Goal: Task Accomplishment & Management: Manage account settings

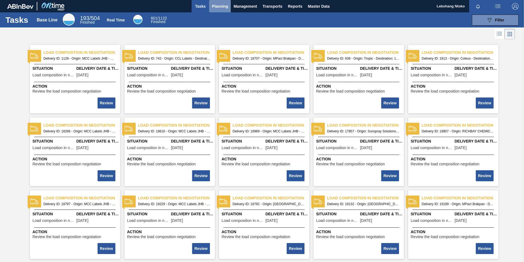
click at [220, 6] on span "Planning" at bounding box center [220, 6] width 16 height 7
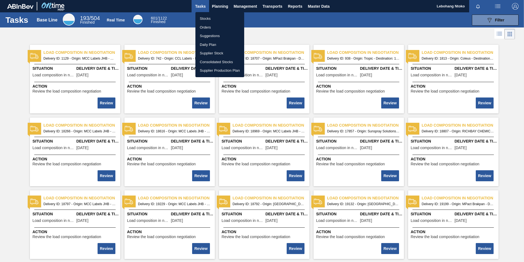
click at [207, 19] on li "Stocks" at bounding box center [219, 18] width 49 height 9
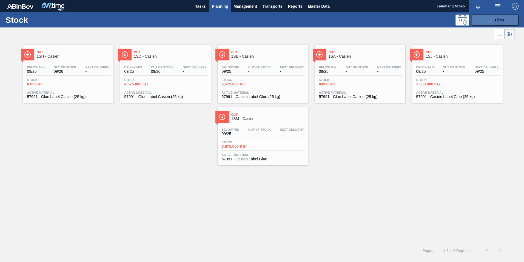
click at [502, 21] on span "Filter" at bounding box center [499, 20] width 9 height 4
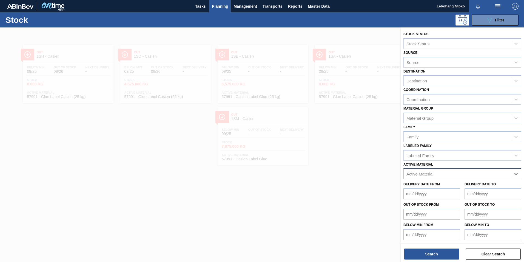
paste Material "285099"
type Material "285099"
click at [440, 185] on div "285099 - Bottle 500NRB Flint" at bounding box center [463, 187] width 118 height 10
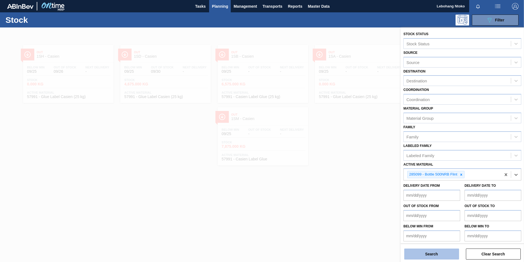
click at [430, 253] on button "Search" at bounding box center [431, 253] width 55 height 11
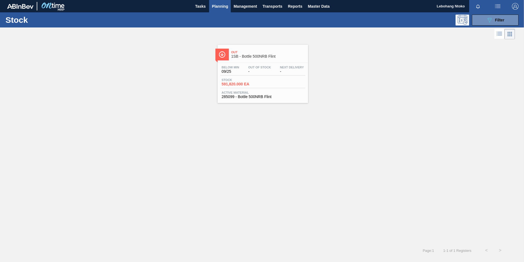
click at [250, 74] on div "Below Min 09/25 Out Of Stock - Next Delivery -" at bounding box center [262, 71] width 85 height 10
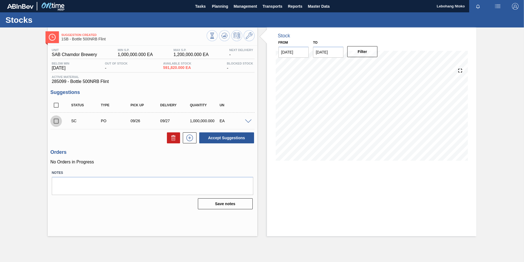
click at [57, 122] on input "checkbox" at bounding box center [56, 121] width 12 height 12
click at [224, 138] on button "Accept Suggestions" at bounding box center [226, 137] width 55 height 11
checkbox input "false"
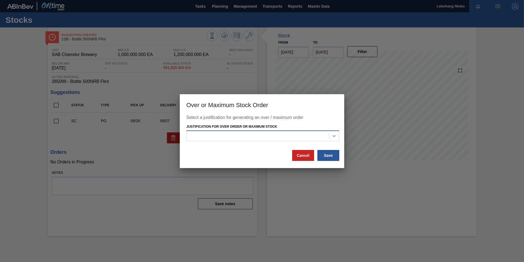
click at [334, 136] on icon at bounding box center [334, 136] width 3 height 2
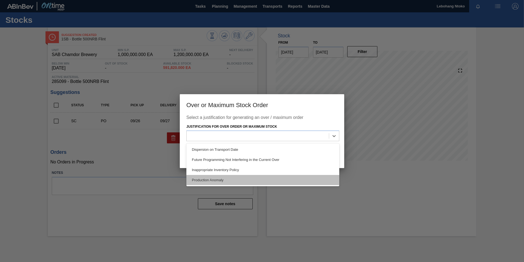
click at [219, 181] on div "Production Anomaly" at bounding box center [262, 180] width 153 height 10
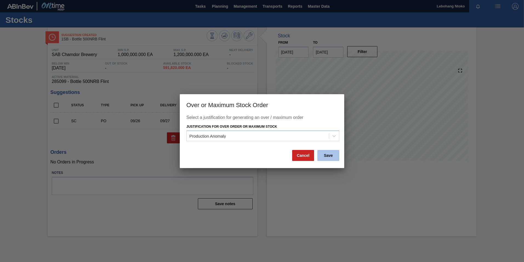
click at [333, 154] on button "Save" at bounding box center [328, 155] width 22 height 11
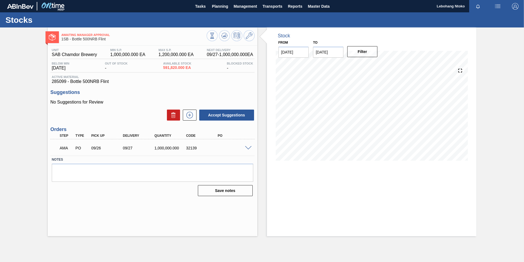
click at [247, 148] on span at bounding box center [248, 148] width 7 height 4
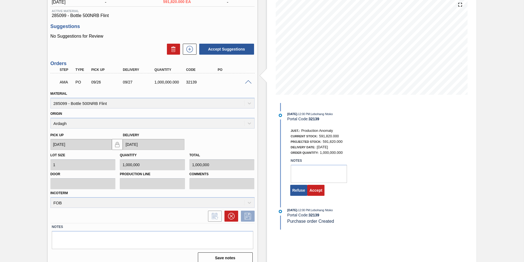
scroll to position [72, 0]
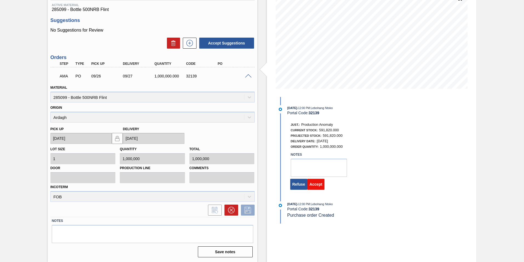
click at [314, 184] on button "Accept" at bounding box center [315, 183] width 17 height 11
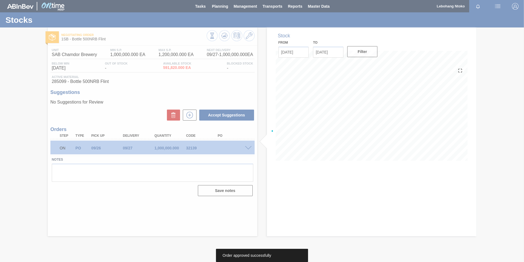
scroll to position [0, 0]
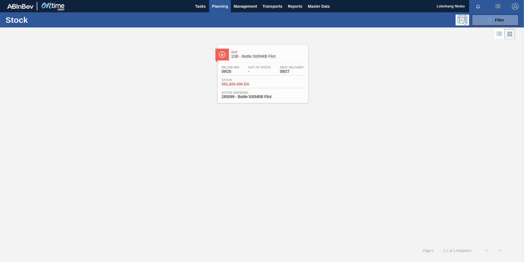
click at [249, 75] on div "Below Min 09/25 Out Of Stock - Next Delivery 09/27" at bounding box center [262, 71] width 85 height 10
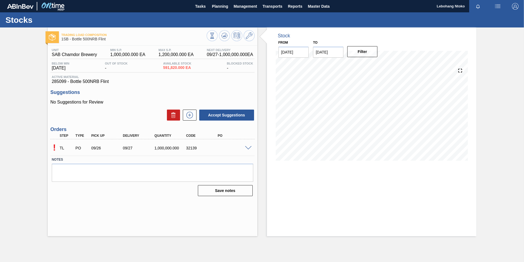
click at [250, 149] on span at bounding box center [248, 148] width 7 height 4
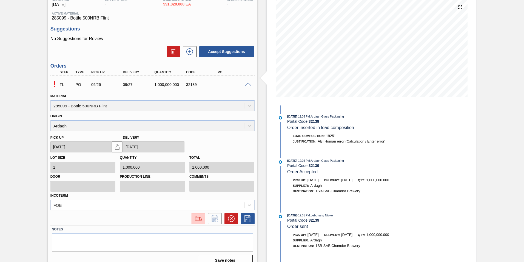
scroll to position [72, 0]
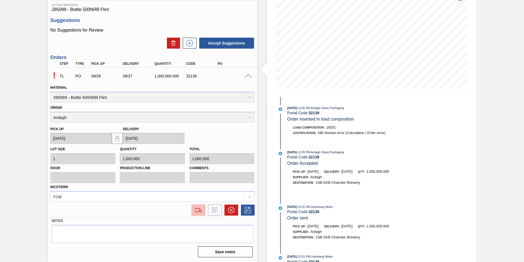
click at [197, 210] on img at bounding box center [198, 209] width 9 height 7
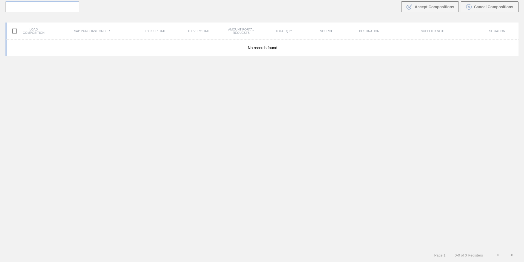
scroll to position [39, 0]
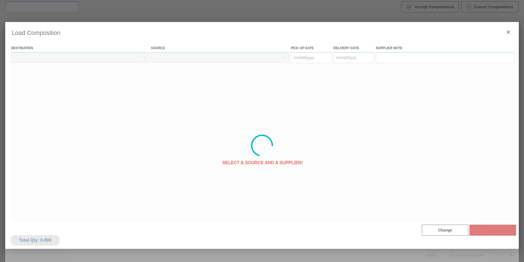
type Date "[DATE]"
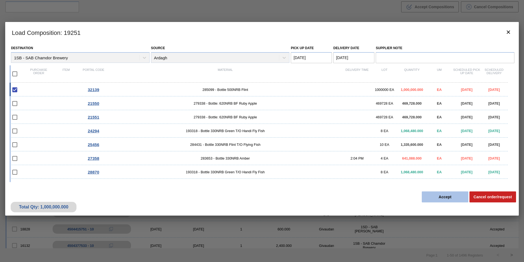
click at [449, 197] on button "Accept" at bounding box center [445, 196] width 47 height 11
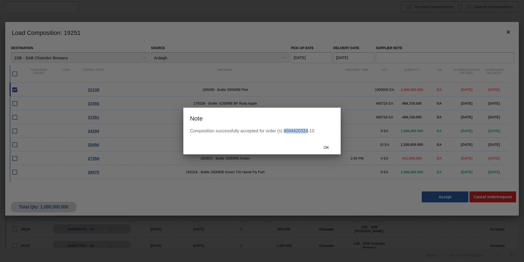
drag, startPoint x: 284, startPoint y: 130, endPoint x: 308, endPoint y: 129, distance: 23.9
click at [308, 129] on div "Composition successfully accepted for order (s) 4504420333-10" at bounding box center [262, 130] width 144 height 5
copy div "4504420333"
click at [328, 147] on span "Ok" at bounding box center [326, 147] width 14 height 4
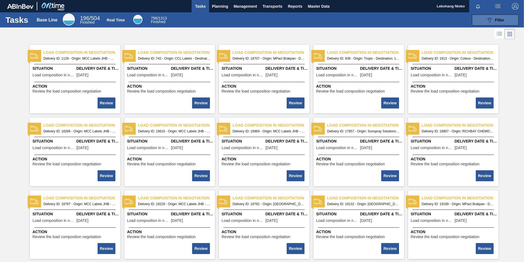
click at [493, 19] on div "089F7B8B-B2A5-4AFE-B5C0-19BA573D28AC Filter" at bounding box center [495, 20] width 18 height 7
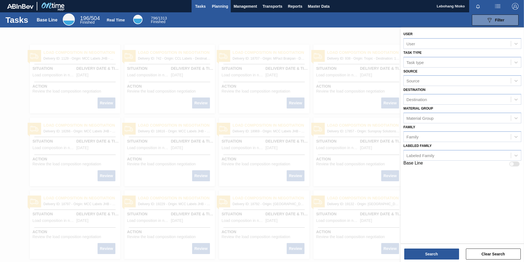
click at [222, 7] on span "Planning" at bounding box center [220, 6] width 16 height 7
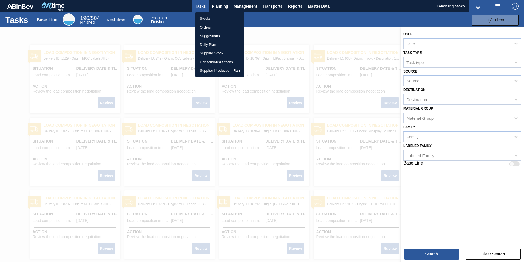
click at [204, 17] on li "Stocks" at bounding box center [219, 18] width 49 height 9
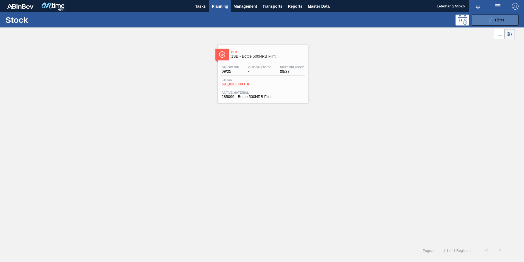
click at [496, 17] on div "089F7B8B-B2A5-4AFE-B5C0-19BA573D28AC Filter" at bounding box center [495, 20] width 18 height 7
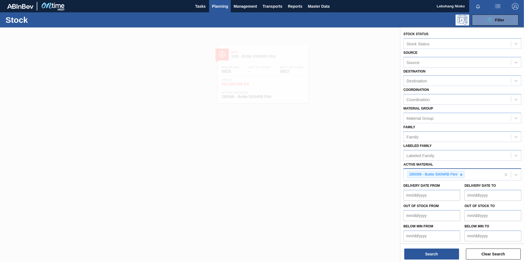
drag, startPoint x: 463, startPoint y: 175, endPoint x: 460, endPoint y: 174, distance: 3.0
click at [463, 175] on icon at bounding box center [461, 174] width 4 height 4
paste Material "274691"
type Material "274691"
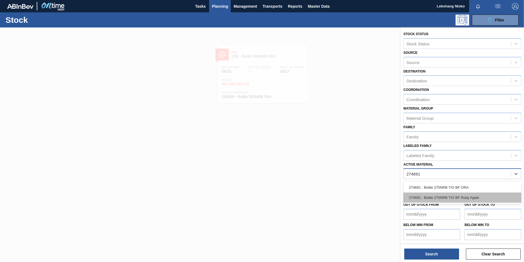
click at [437, 195] on div "274691 - Bottle 275NRB T/O BF Ruby Apple" at bounding box center [463, 197] width 118 height 10
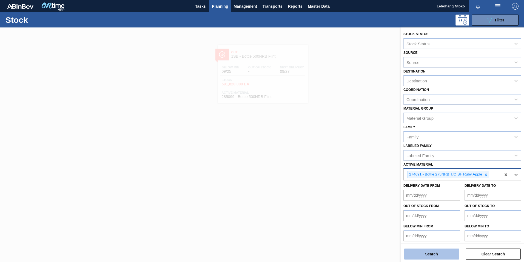
click at [427, 252] on button "Search" at bounding box center [431, 253] width 55 height 11
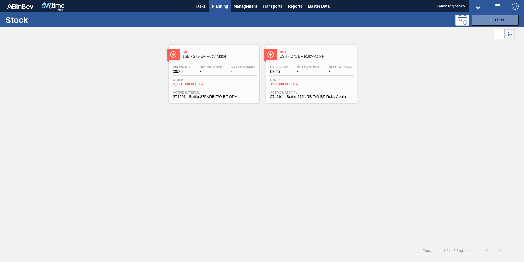
click at [211, 66] on span "Out Of Stock" at bounding box center [211, 67] width 23 height 3
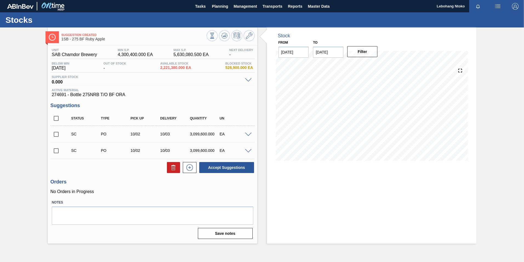
click at [247, 134] on span at bounding box center [248, 134] width 7 height 4
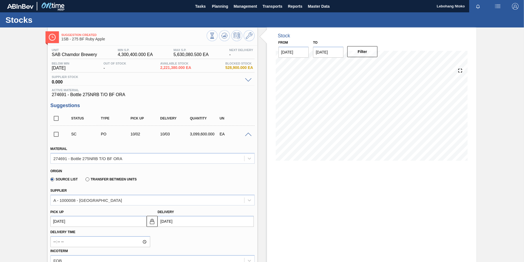
click at [246, 133] on span at bounding box center [248, 134] width 7 height 4
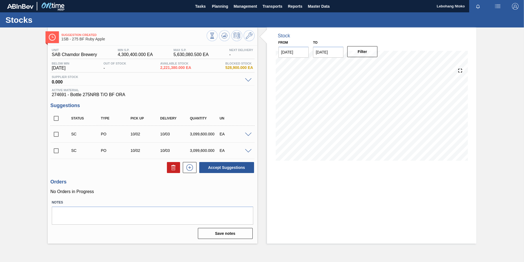
click at [249, 151] on span at bounding box center [248, 151] width 7 height 4
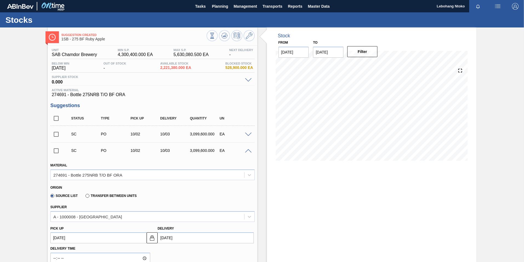
scroll to position [27, 0]
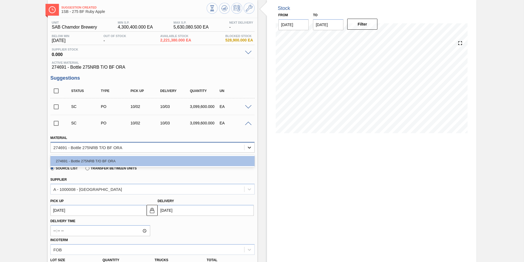
click at [247, 146] on icon at bounding box center [249, 146] width 5 height 5
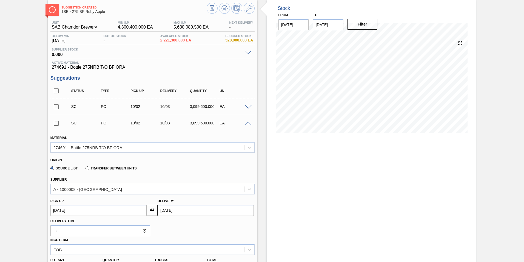
click at [224, 109] on div "SC PO 10/02 10/03 3,099,600.000 EA" at bounding box center [157, 106] width 178 height 11
click at [248, 189] on icon at bounding box center [249, 189] width 3 height 2
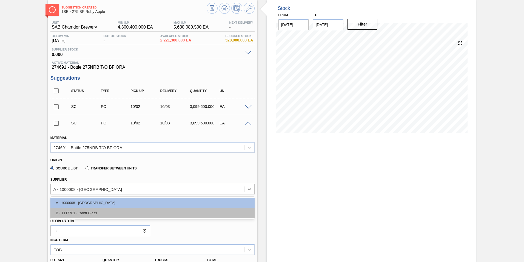
click at [139, 213] on div "B - 1117781 - Isanti Glass" at bounding box center [152, 213] width 204 height 10
type input "157,440.000"
type input "19.688"
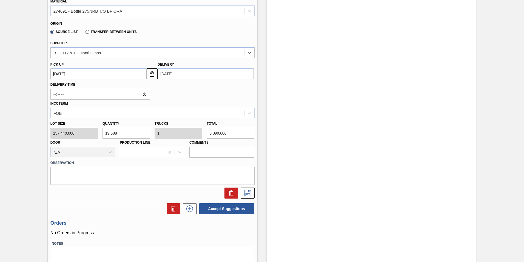
scroll to position [164, 0]
click at [137, 74] on up3252563945 "[DATE]" at bounding box center [98, 72] width 96 height 11
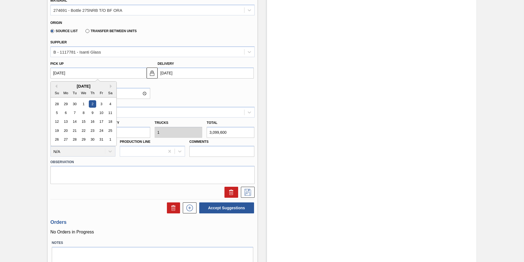
click at [215, 32] on div "Source List Transfer between Units" at bounding box center [150, 30] width 200 height 11
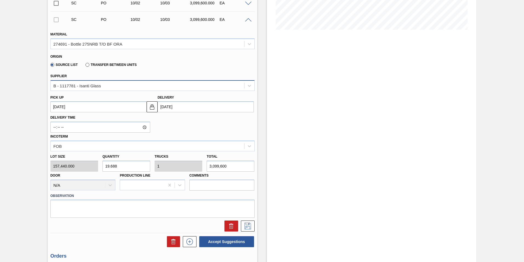
scroll to position [104, 0]
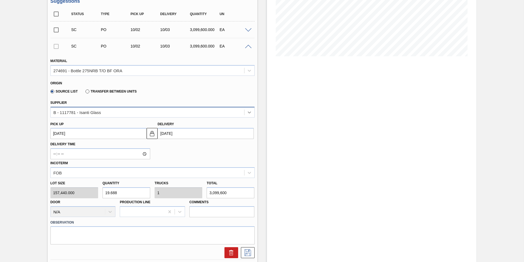
click at [251, 110] on icon at bounding box center [249, 111] width 5 height 5
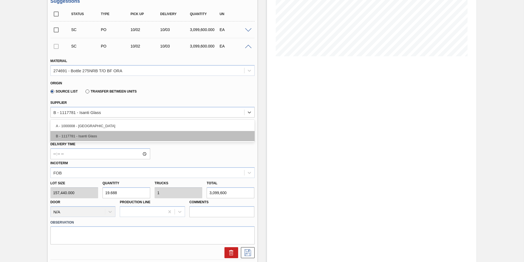
click at [91, 133] on div "B - 1117781 - Isanti Glass" at bounding box center [152, 136] width 204 height 10
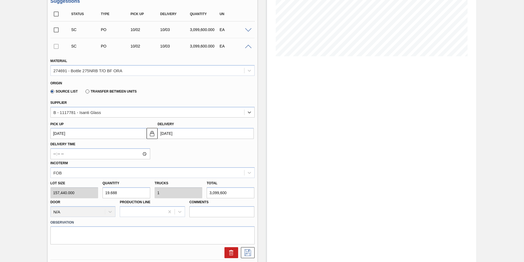
click at [177, 85] on div "Source List Transfer between Units" at bounding box center [150, 90] width 200 height 11
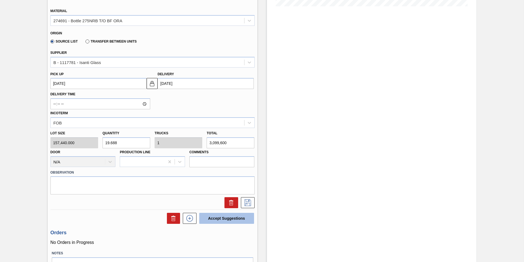
scroll to position [159, 0]
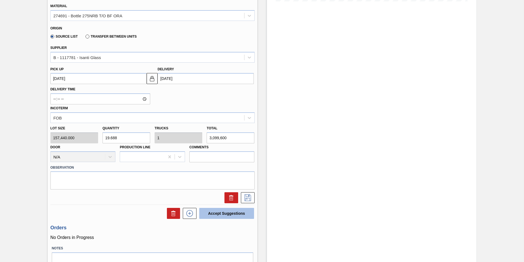
click at [227, 212] on button "Accept Suggestions" at bounding box center [226, 213] width 55 height 11
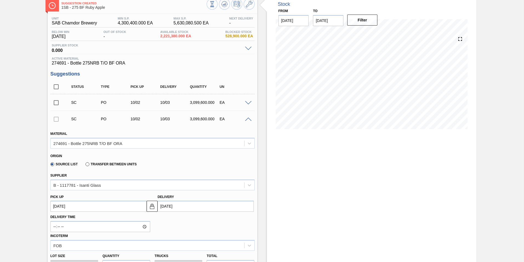
scroll to position [22, 0]
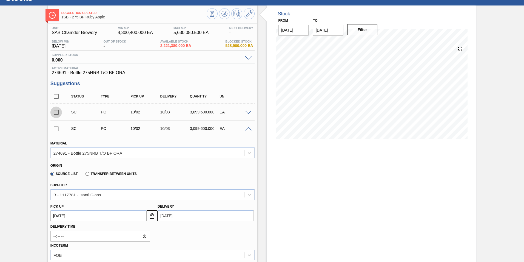
click at [55, 114] on input "checkbox" at bounding box center [56, 112] width 12 height 12
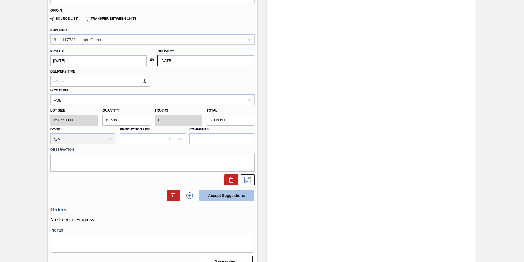
scroll to position [186, 0]
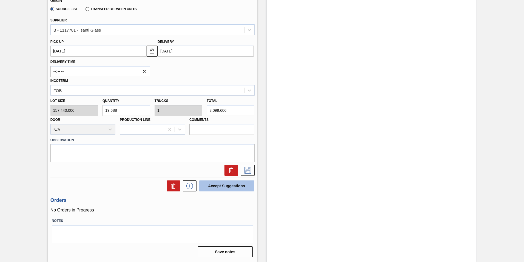
click at [226, 186] on button "Accept Suggestions" at bounding box center [226, 185] width 55 height 11
checkbox input "false"
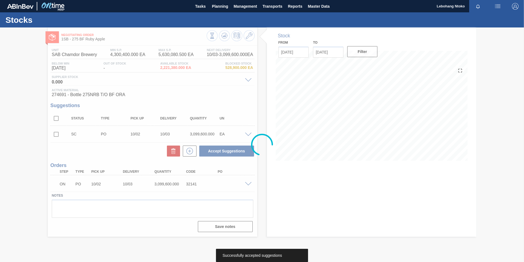
scroll to position [0, 0]
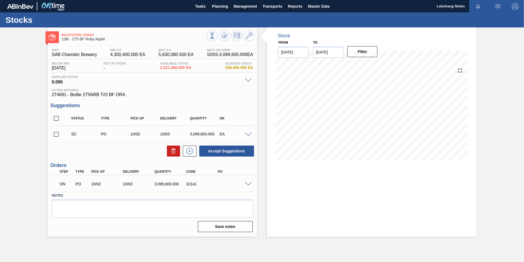
click at [248, 182] on span at bounding box center [248, 184] width 7 height 4
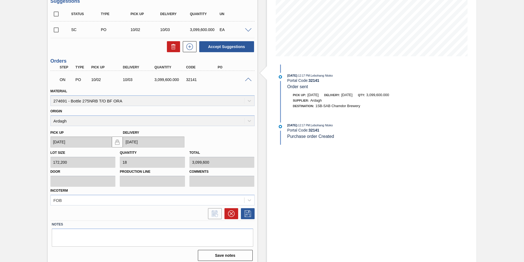
scroll to position [108, 0]
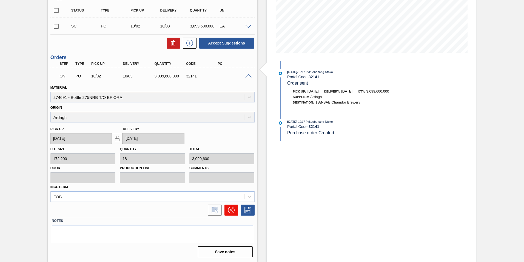
click at [230, 210] on icon at bounding box center [230, 209] width 3 height 3
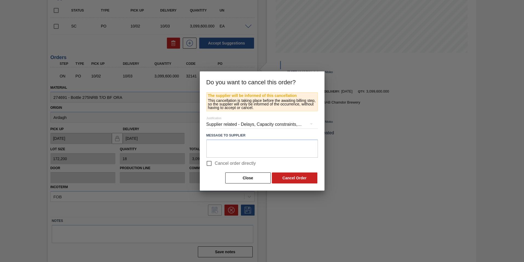
click at [209, 164] on input "Cancel order directly" at bounding box center [209, 163] width 12 height 12
checkbox input "true"
click at [285, 175] on button "Cancel Order" at bounding box center [295, 177] width 46 height 11
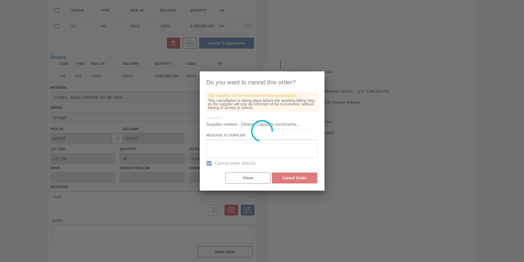
scroll to position [0, 0]
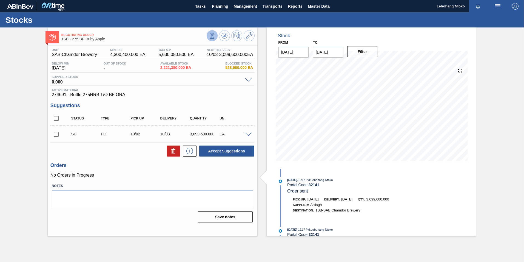
click at [212, 34] on icon at bounding box center [212, 35] width 2 height 2
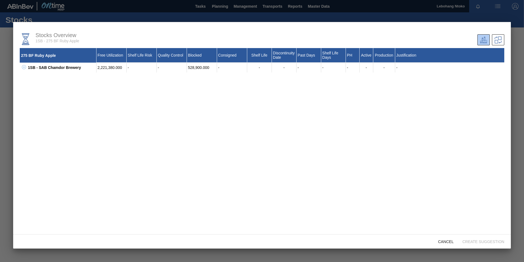
click at [247, 116] on div "275 BF Ruby Apple Free Utilization Shelf Life Risk Quality Control Blocked Cons…" at bounding box center [262, 140] width 485 height 184
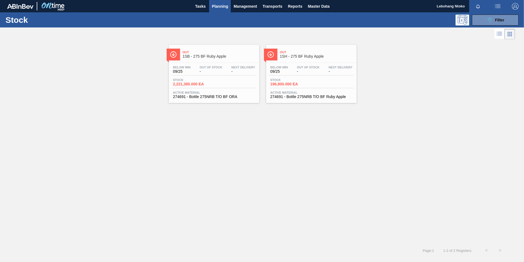
click at [212, 66] on span "Out Of Stock" at bounding box center [211, 67] width 23 height 3
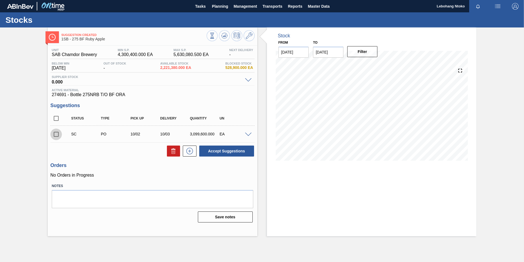
click at [56, 134] on input "checkbox" at bounding box center [56, 134] width 12 height 12
click at [248, 133] on span at bounding box center [248, 134] width 7 height 4
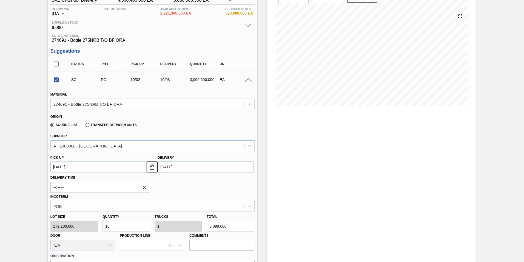
scroll to position [55, 0]
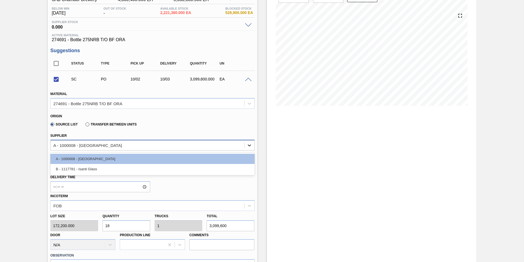
click at [251, 145] on icon at bounding box center [249, 144] width 5 height 5
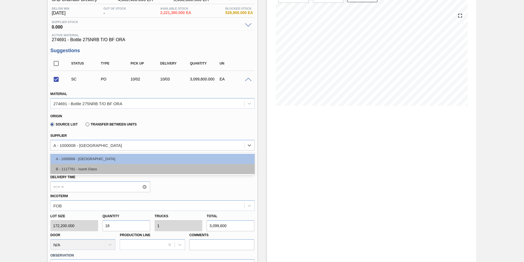
click at [84, 167] on div "B - 1117781 - Isanti Glass" at bounding box center [152, 169] width 204 height 10
checkbox input "false"
type input "157,440.000"
type input "19.688"
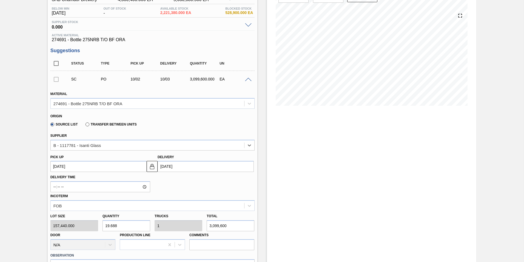
click at [221, 117] on div "Origin" at bounding box center [150, 115] width 200 height 5
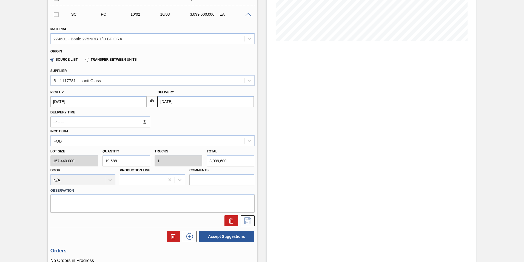
scroll to position [137, 0]
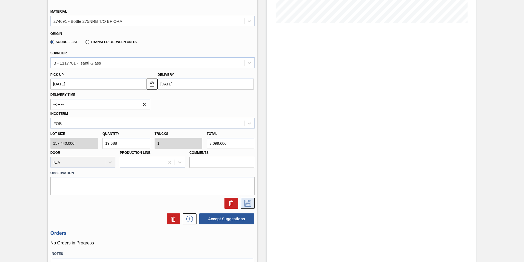
click at [248, 203] on icon at bounding box center [247, 203] width 9 height 7
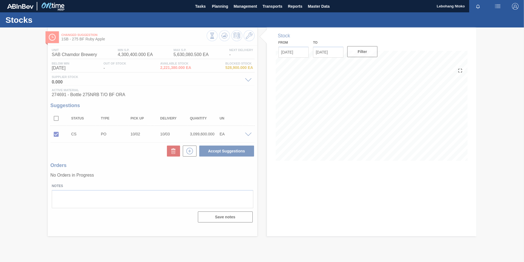
scroll to position [0, 0]
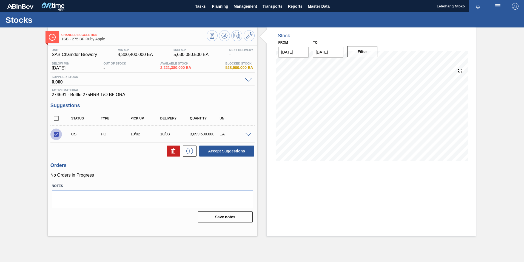
click at [55, 133] on input "checkbox" at bounding box center [56, 134] width 12 height 12
click at [249, 135] on span at bounding box center [248, 134] width 7 height 4
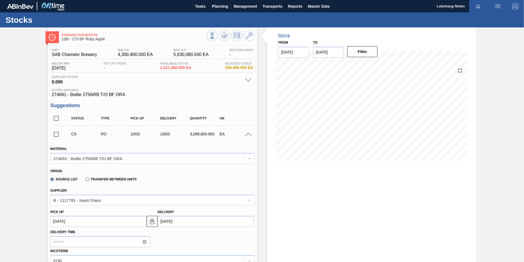
click at [246, 134] on span at bounding box center [248, 134] width 7 height 4
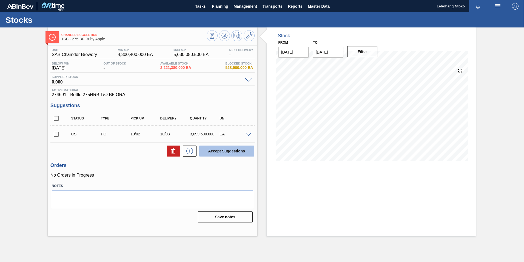
click at [220, 151] on button "Accept Suggestions" at bounding box center [226, 150] width 55 height 11
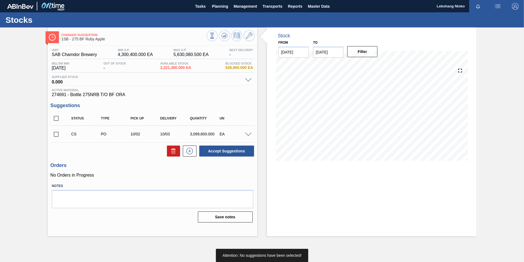
click at [53, 133] on input "checkbox" at bounding box center [56, 134] width 12 height 12
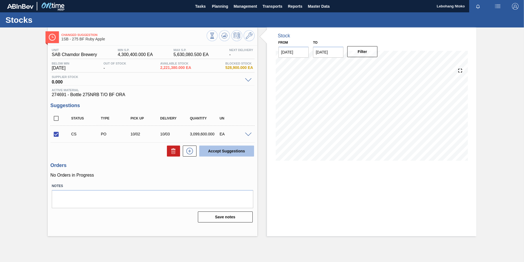
click at [225, 149] on button "Accept Suggestions" at bounding box center [226, 150] width 55 height 11
checkbox input "false"
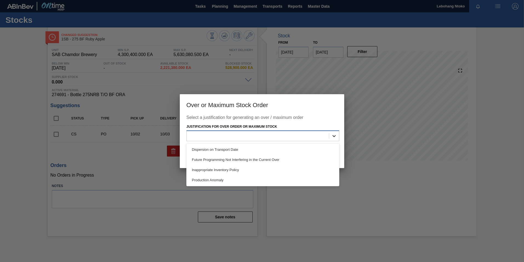
click at [336, 135] on icon at bounding box center [333, 135] width 5 height 5
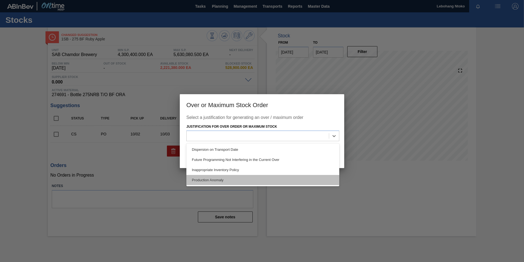
click at [232, 181] on div "Production Anomaly" at bounding box center [262, 180] width 153 height 10
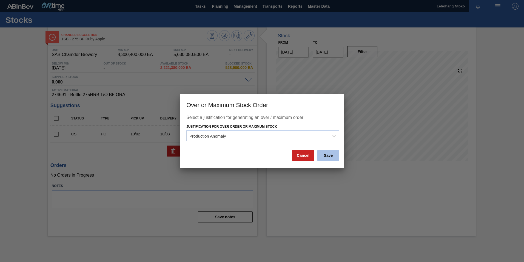
click at [326, 157] on button "Save" at bounding box center [328, 155] width 22 height 11
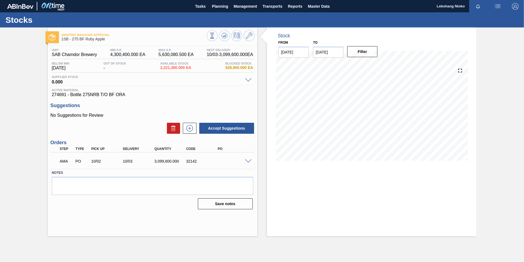
click at [248, 160] on span at bounding box center [248, 161] width 7 height 4
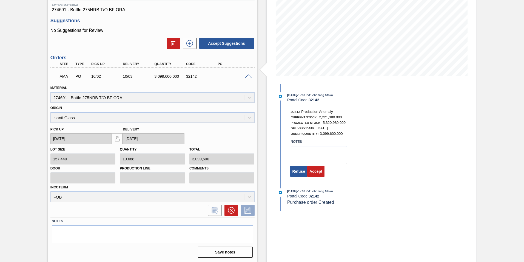
scroll to position [85, 0]
click at [315, 171] on button "Accept" at bounding box center [315, 170] width 17 height 11
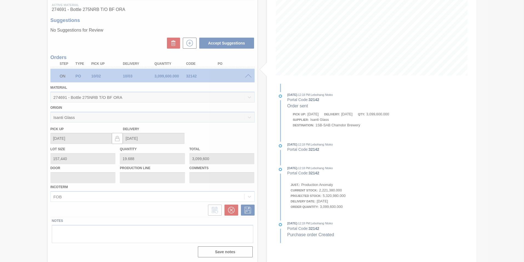
scroll to position [0, 0]
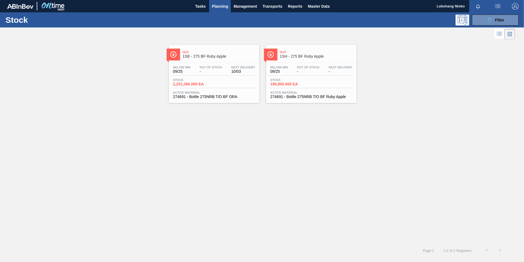
click at [219, 72] on span "-" at bounding box center [211, 71] width 23 height 4
click at [222, 72] on span "-" at bounding box center [211, 71] width 23 height 4
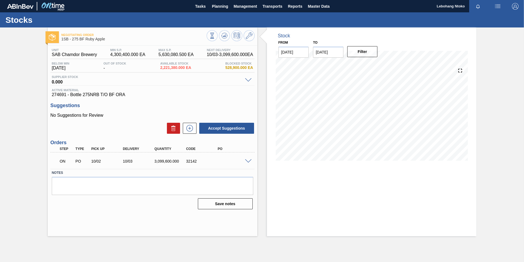
click at [251, 161] on span at bounding box center [248, 161] width 7 height 4
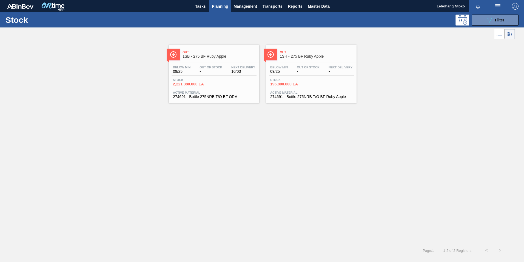
click at [212, 70] on span "-" at bounding box center [211, 71] width 23 height 4
